Goal: Task Accomplishment & Management: Use online tool/utility

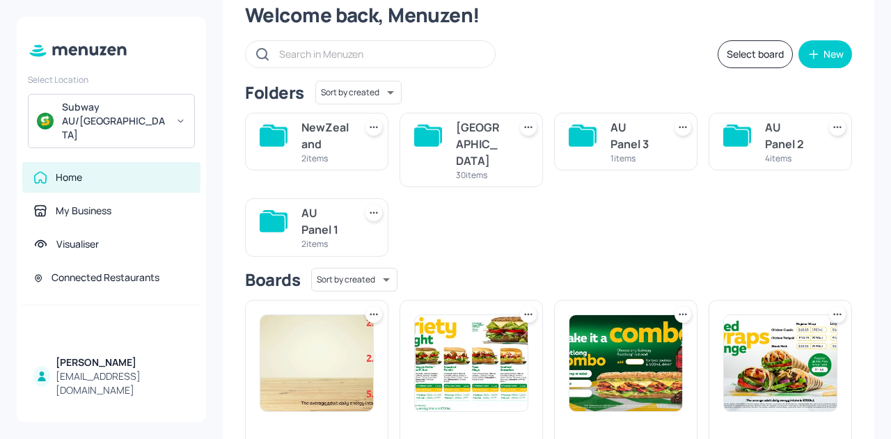
scroll to position [49, 0]
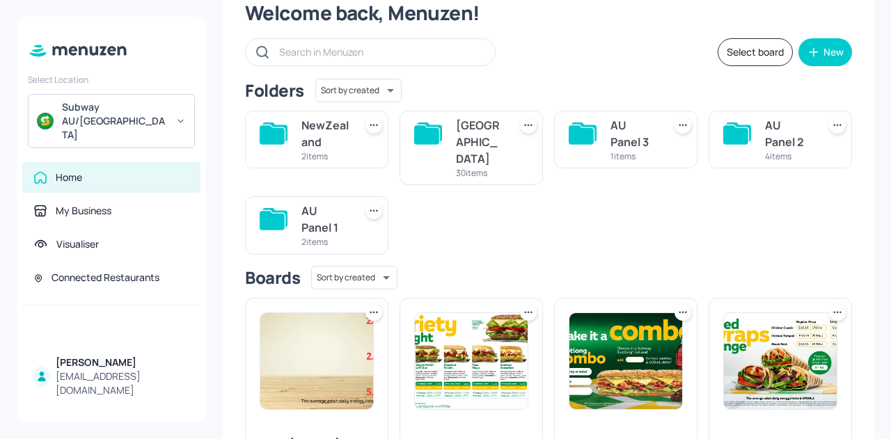
click at [472, 133] on div "[GEOGRAPHIC_DATA]" at bounding box center [479, 142] width 47 height 50
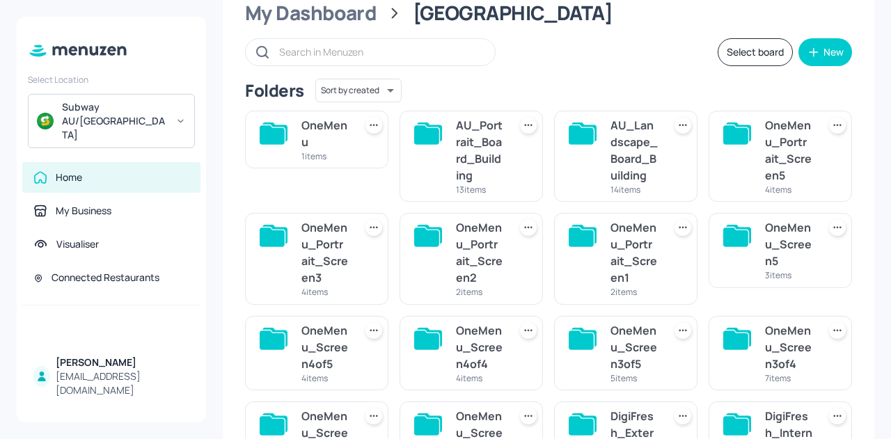
click at [629, 135] on div "AU_Landscape_Board_Building" at bounding box center [633, 150] width 47 height 67
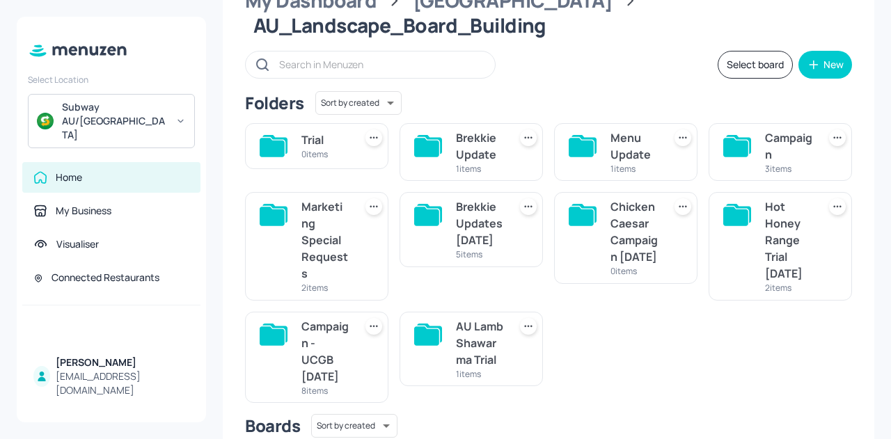
scroll to position [57, 0]
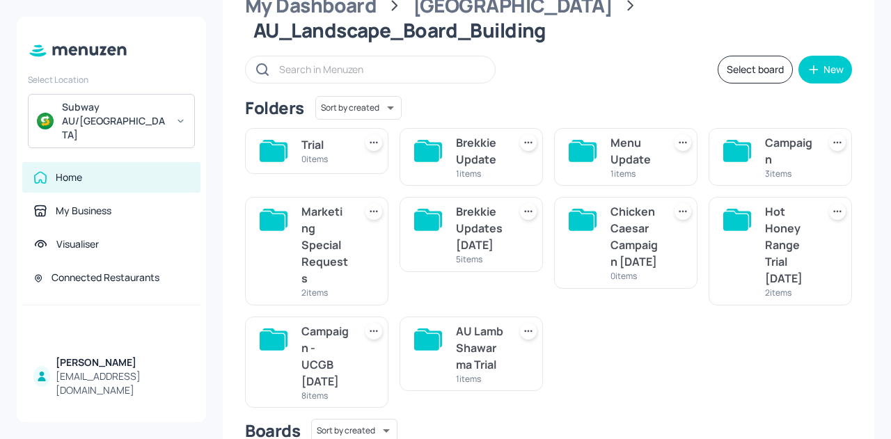
click at [771, 134] on div "Campaign" at bounding box center [788, 150] width 47 height 33
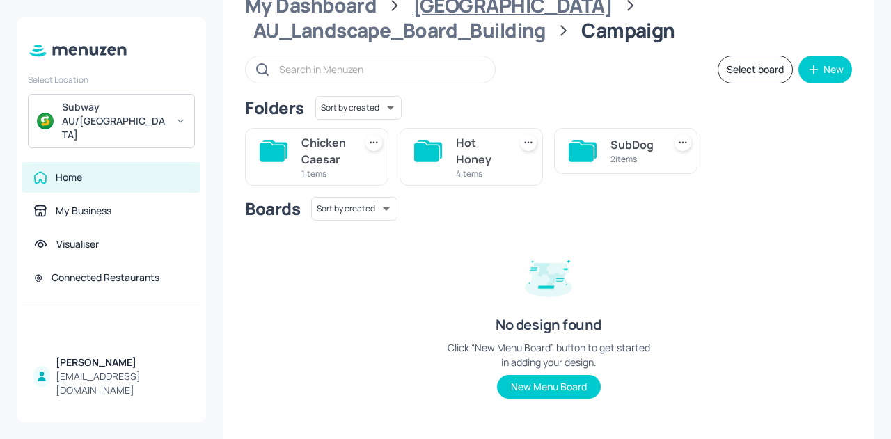
click at [455, 10] on div "[GEOGRAPHIC_DATA]" at bounding box center [513, 5] width 200 height 25
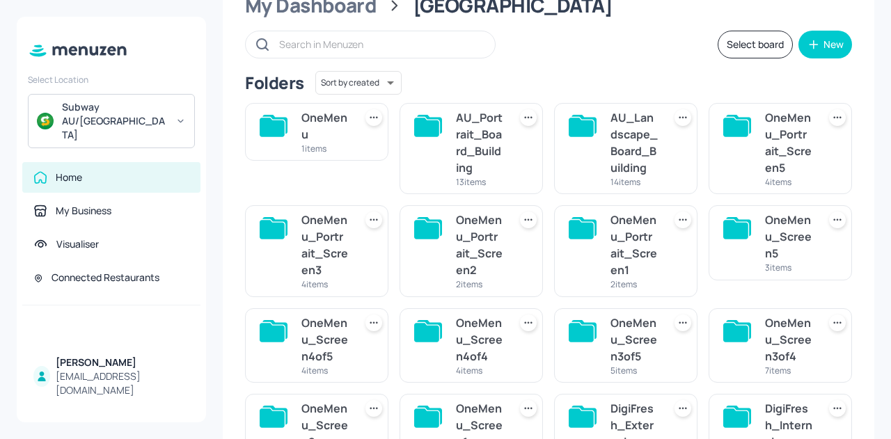
click at [614, 147] on div "AU_Landscape_Board_Building" at bounding box center [633, 142] width 47 height 67
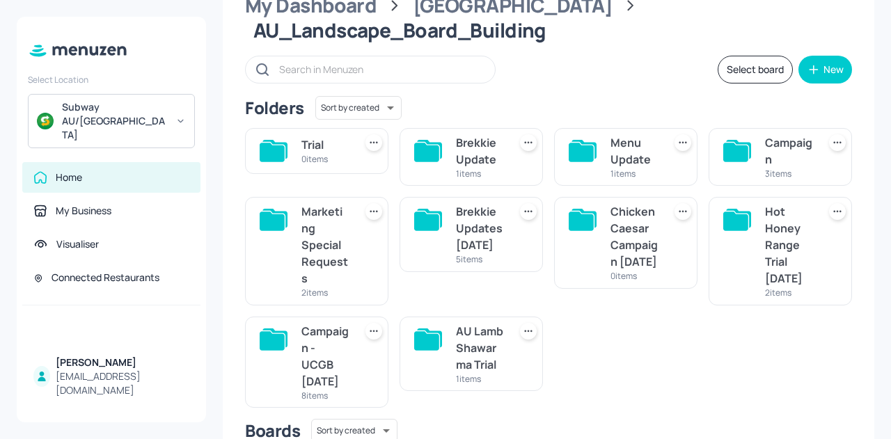
click at [478, 134] on div "Brekkie Update" at bounding box center [479, 150] width 47 height 33
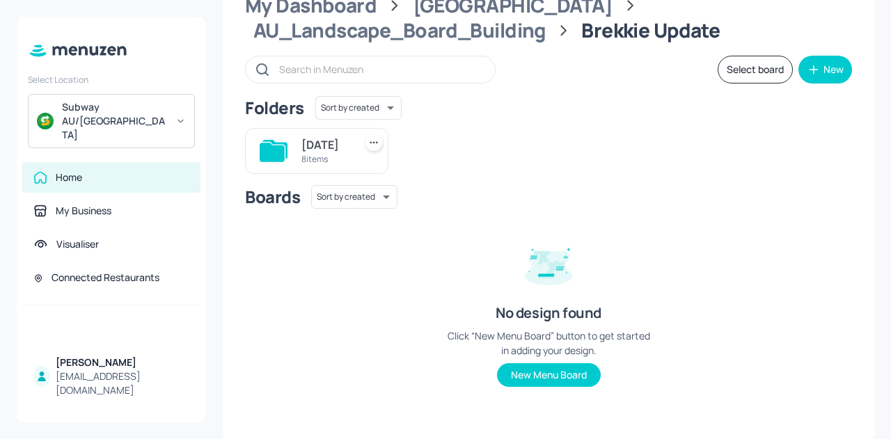
click at [322, 153] on div "[DATE]" at bounding box center [324, 144] width 47 height 17
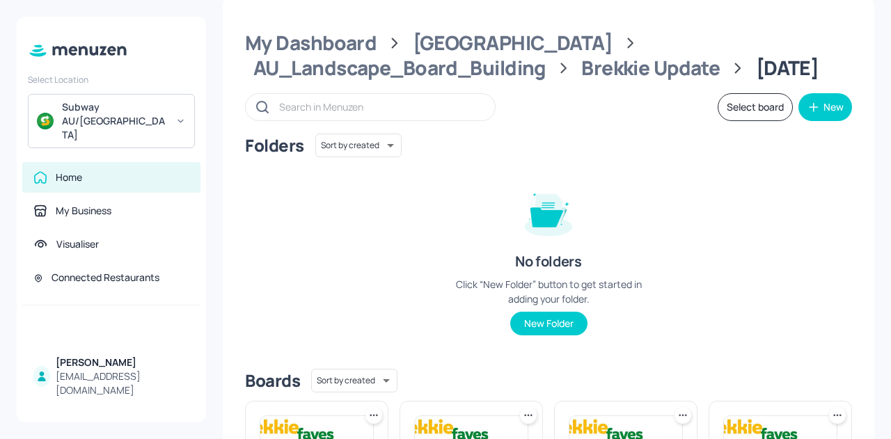
scroll to position [0, 0]
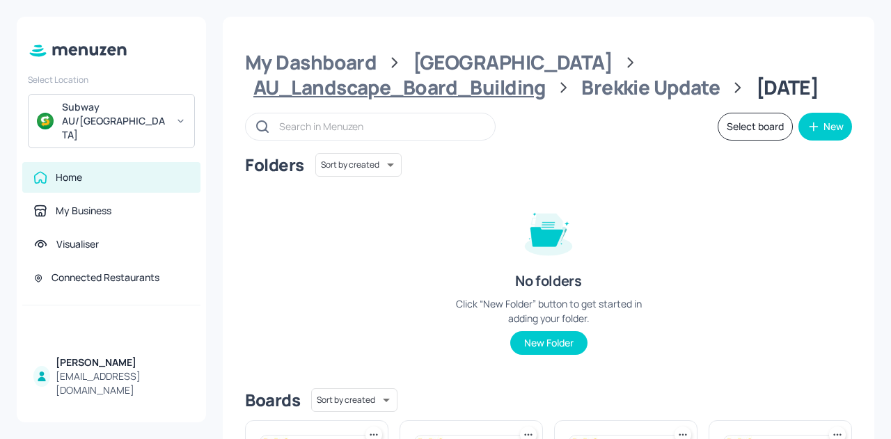
click at [546, 75] on div "AU_Landscape_Board_Building" at bounding box center [399, 87] width 292 height 25
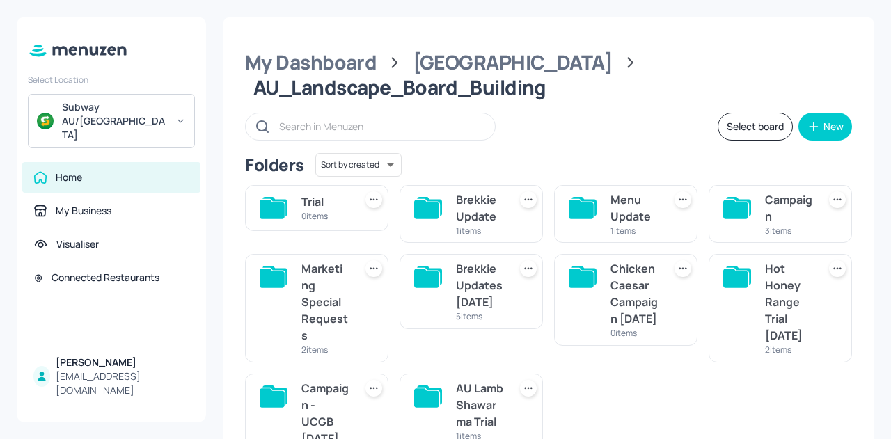
click at [624, 191] on div "Menu Update" at bounding box center [633, 207] width 47 height 33
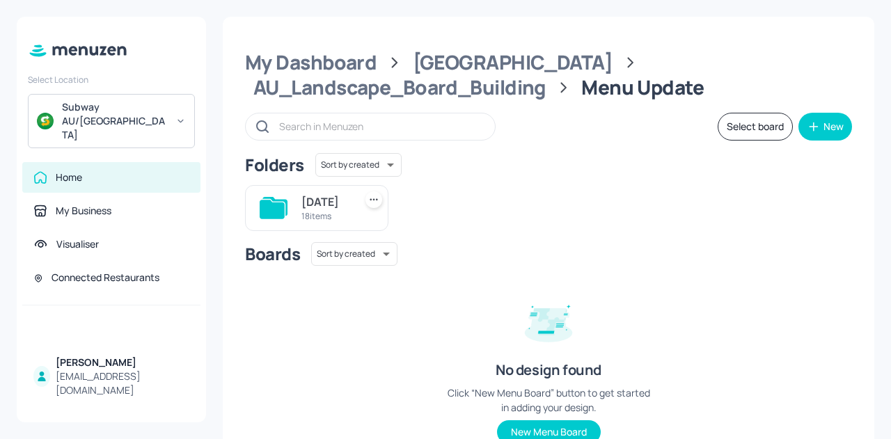
click at [319, 210] on div "[DATE]" at bounding box center [324, 202] width 47 height 17
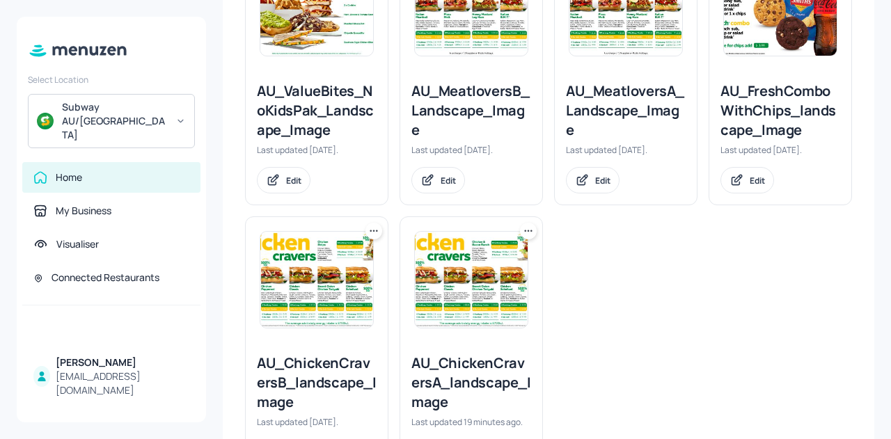
scroll to position [1431, 0]
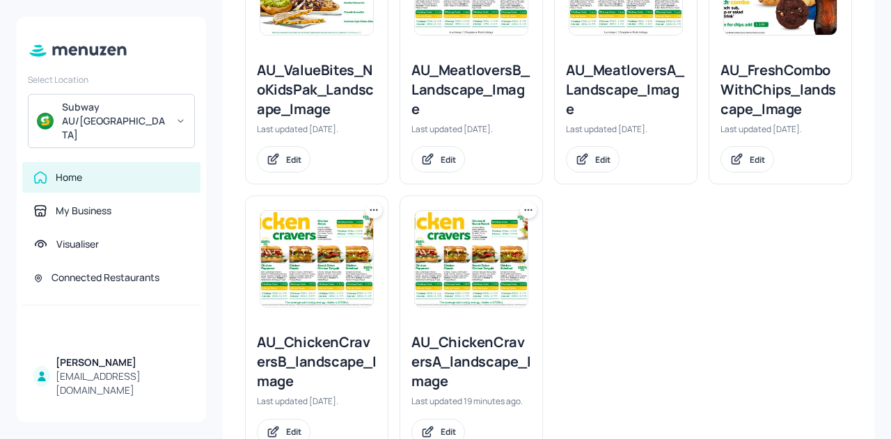
click at [455, 221] on img at bounding box center [471, 259] width 113 height 96
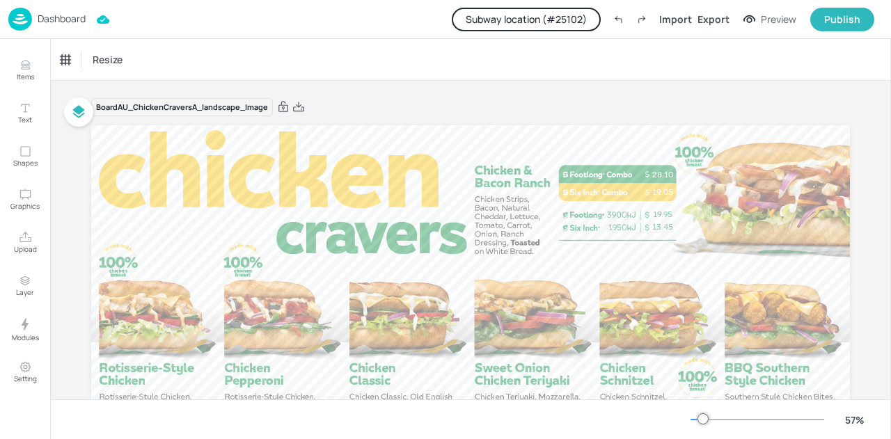
click at [546, 12] on button "Subway location (# 25102 )" at bounding box center [526, 20] width 149 height 24
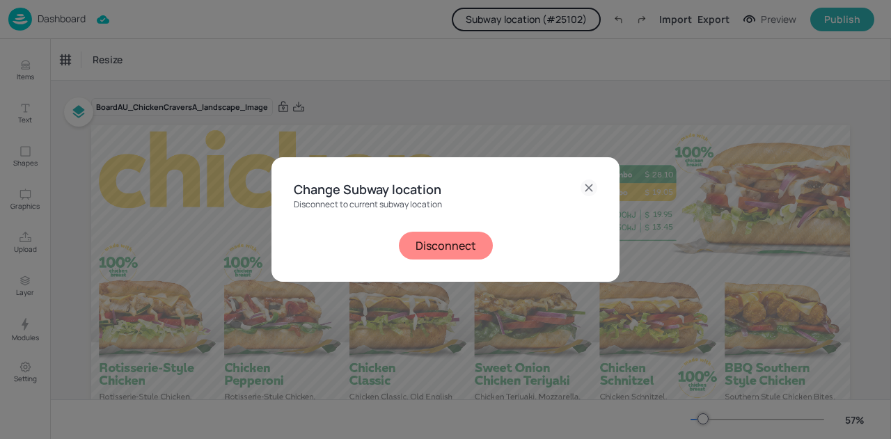
click at [441, 243] on button "Disconnect" at bounding box center [446, 246] width 94 height 28
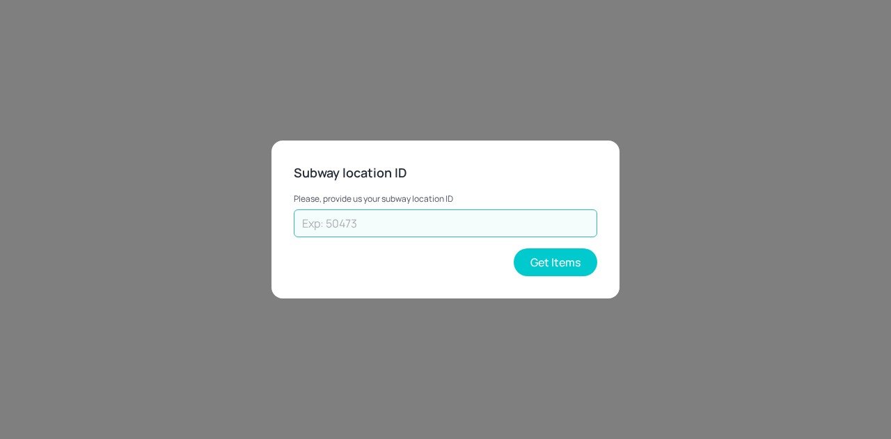
click at [457, 220] on input "text" at bounding box center [446, 224] width 304 height 28
paste input "69593"
type input "69593"
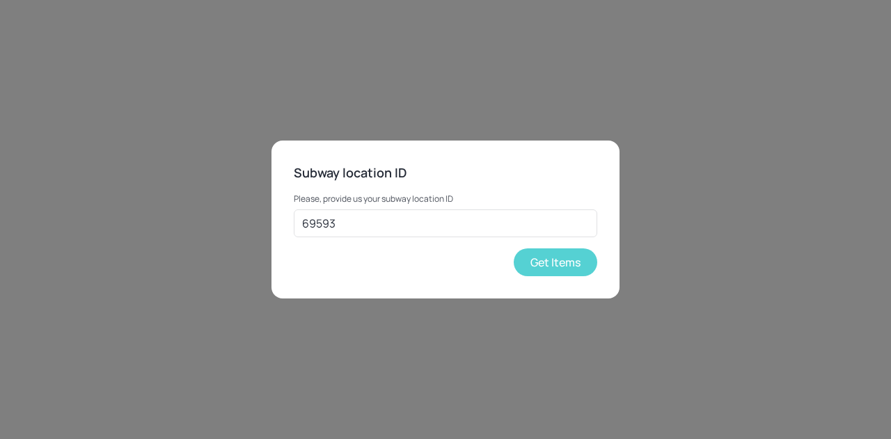
click at [536, 267] on button "Get Items" at bounding box center [556, 263] width 84 height 28
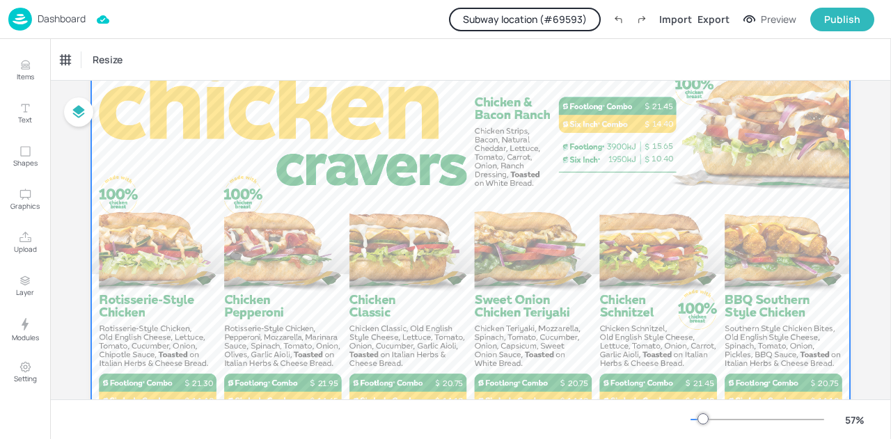
scroll to position [58, 0]
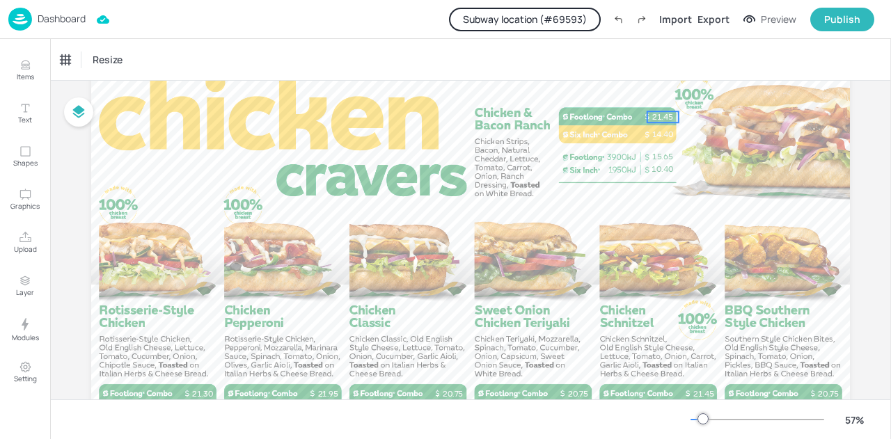
click at [660, 114] on p "21.45" at bounding box center [662, 116] width 31 height 11
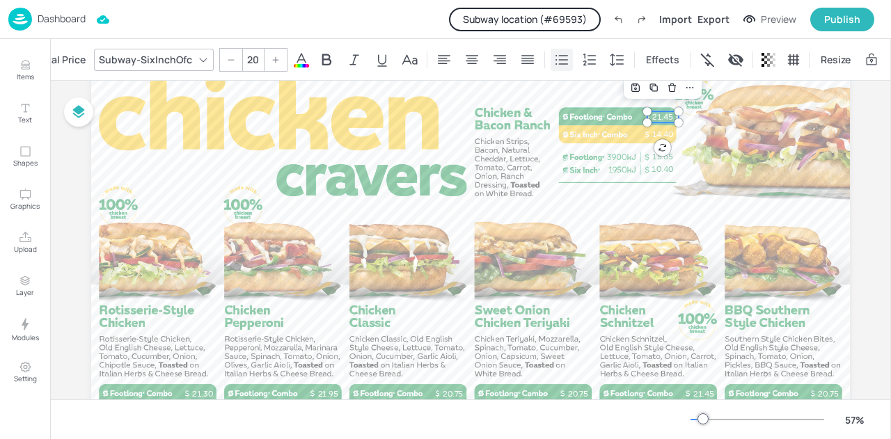
scroll to position [0, 0]
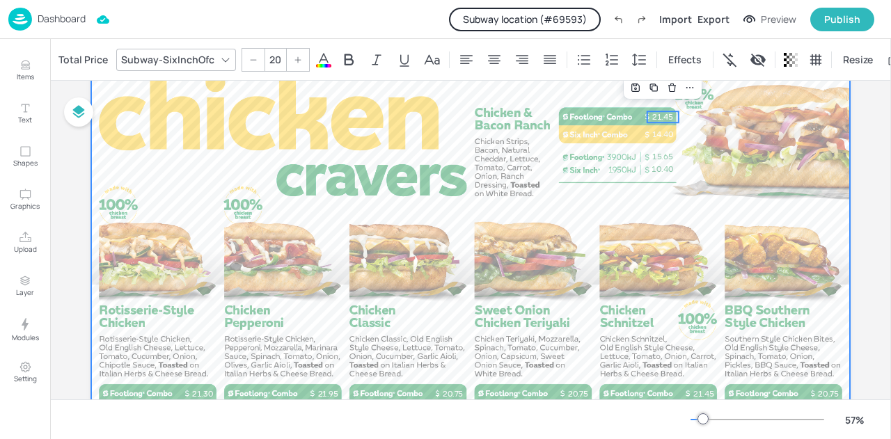
click at [479, 120] on div at bounding box center [470, 281] width 759 height 427
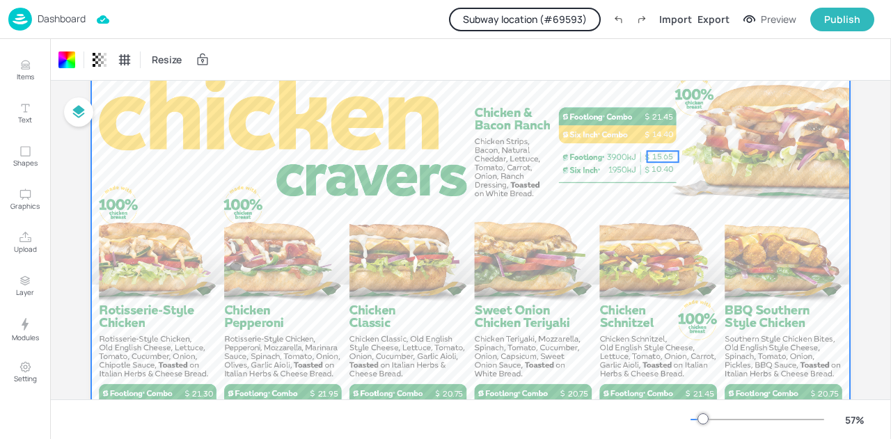
click at [652, 154] on span "15.65" at bounding box center [662, 157] width 21 height 10
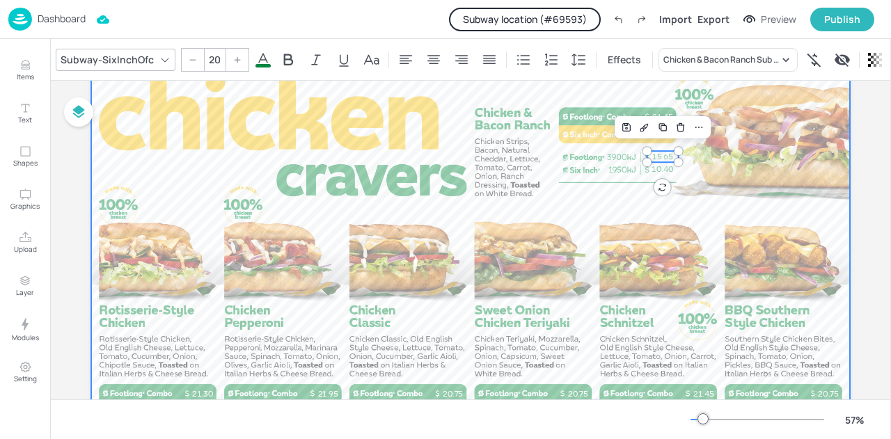
click at [436, 114] on div at bounding box center [470, 281] width 759 height 427
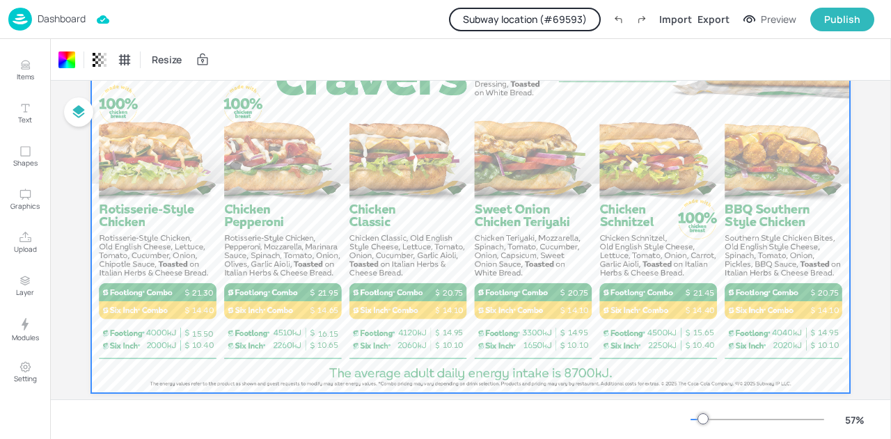
scroll to position [168, 0]
